Goal: Check status: Check status

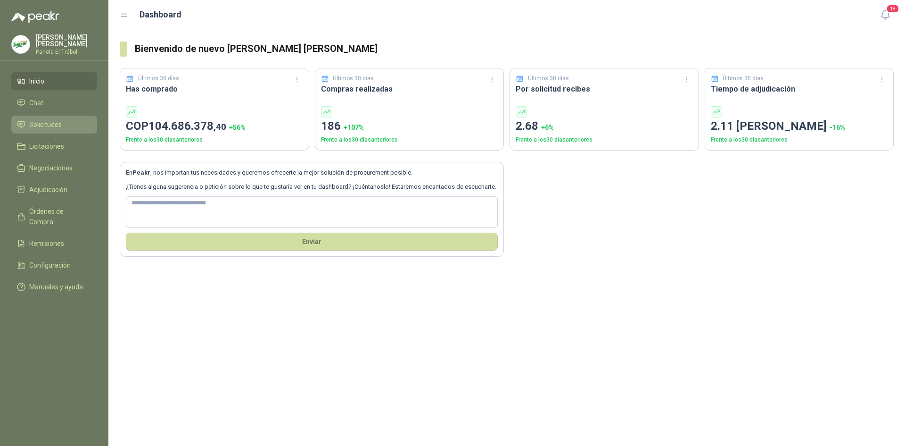
click at [43, 129] on span "Solicitudes" at bounding box center [45, 124] width 33 height 10
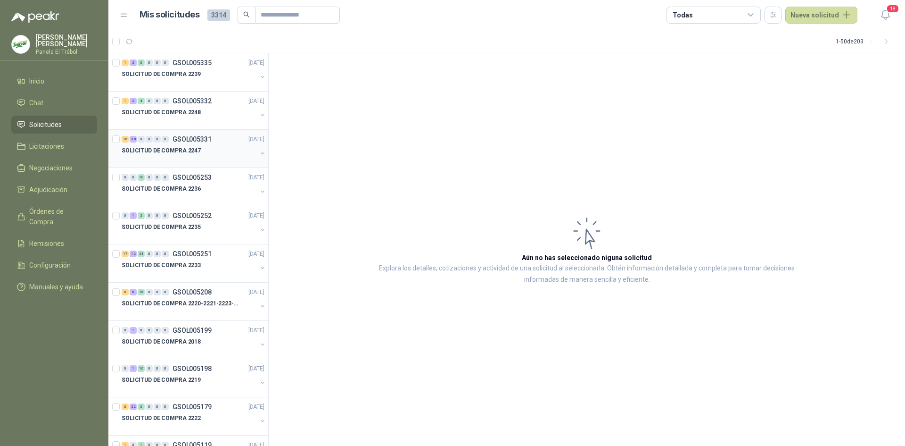
click at [259, 152] on button "button" at bounding box center [263, 153] width 8 height 8
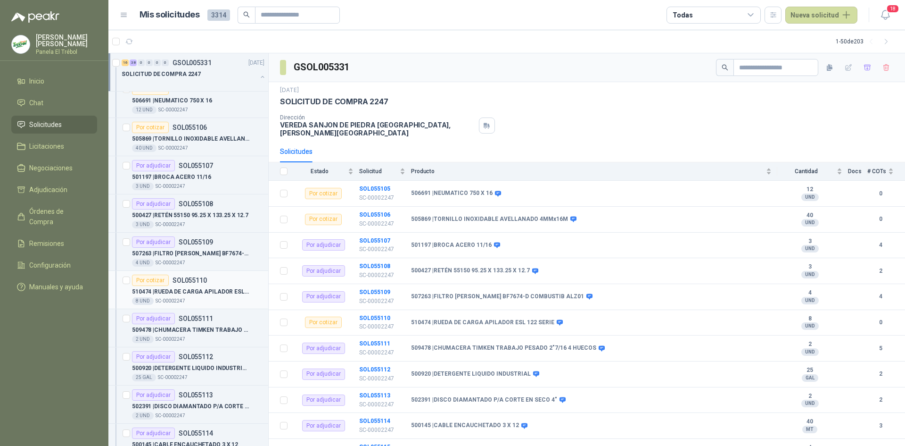
scroll to position [157, 0]
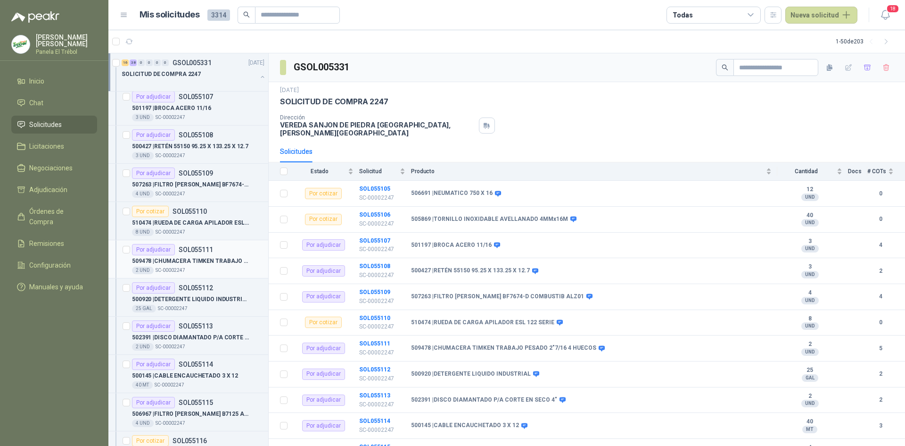
click at [187, 261] on p "509478 | CHUMACERA TIMKEN TRABAJO PESADO 2"7/16 4 HUECOS" at bounding box center [190, 260] width 117 height 9
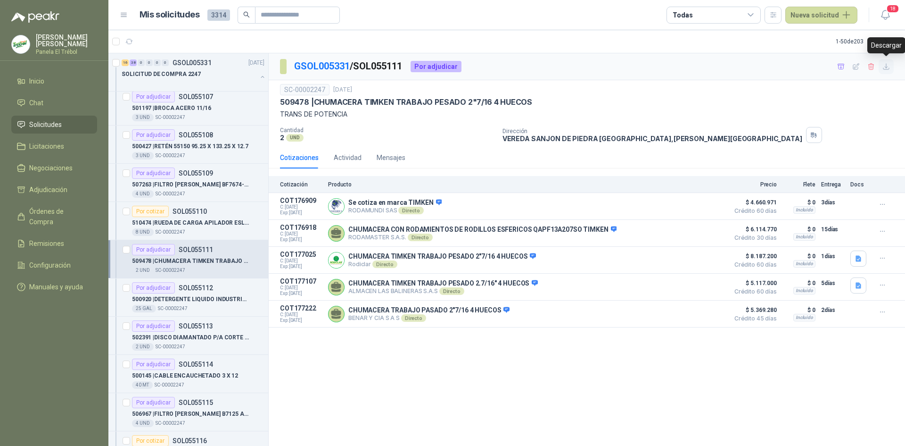
click at [886, 70] on icon "button" at bounding box center [887, 67] width 8 height 8
